Goal: Check status: Check status

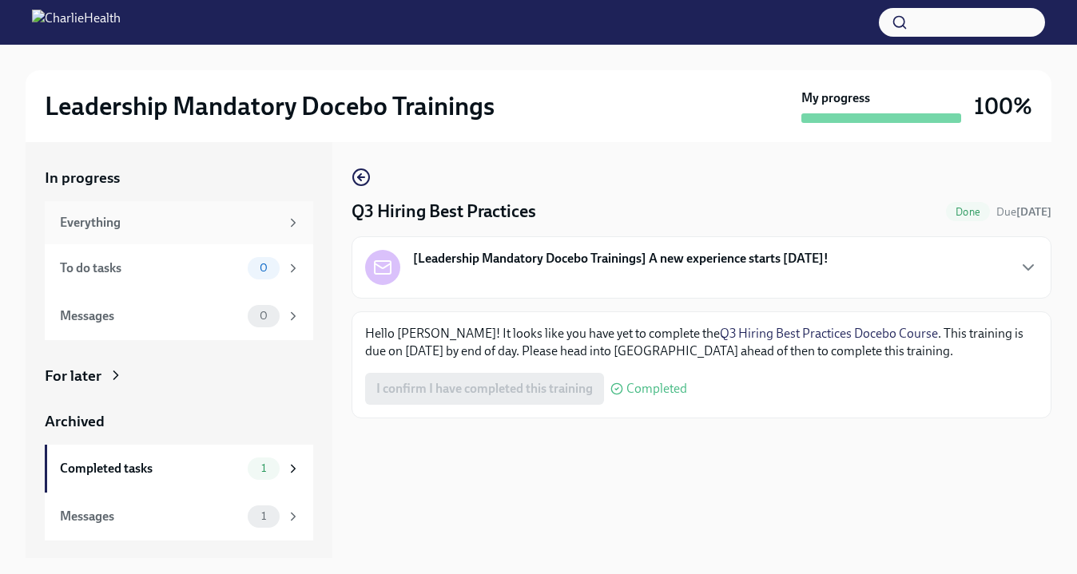
click at [91, 219] on div "Everything" at bounding box center [170, 223] width 220 height 18
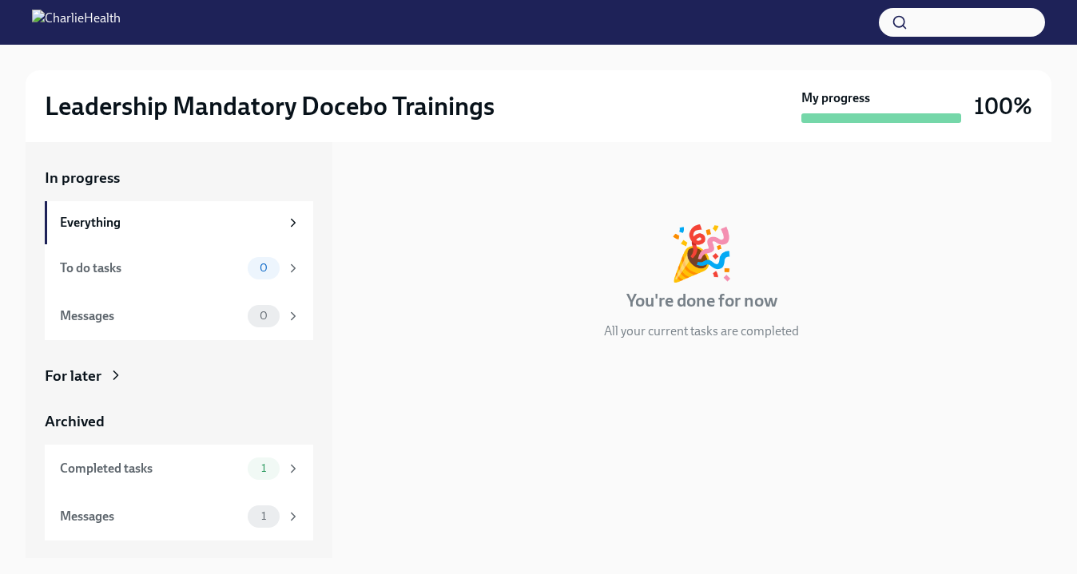
click at [948, 89] on div "Leadership Mandatory Docebo Trainings My progress 100%" at bounding box center [539, 106] width 1026 height 72
click at [170, 476] on div "Completed tasks" at bounding box center [150, 469] width 181 height 18
